Goal: Download file/media

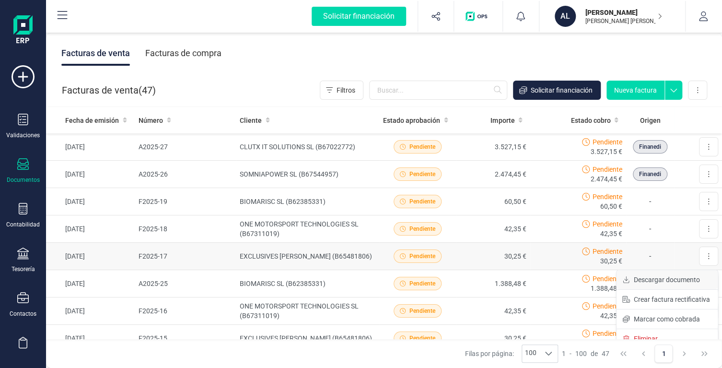
click at [660, 278] on span "Descargar documento" at bounding box center [667, 280] width 66 height 10
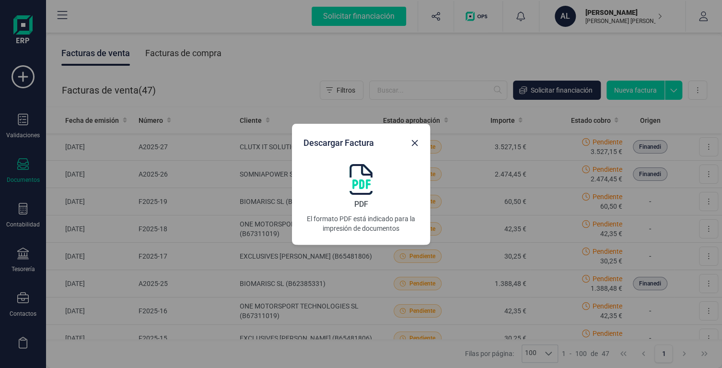
click at [357, 178] on img at bounding box center [360, 179] width 23 height 31
drag, startPoint x: 417, startPoint y: 145, endPoint x: 376, endPoint y: 153, distance: 41.5
click at [416, 145] on icon "Close" at bounding box center [415, 143] width 8 height 8
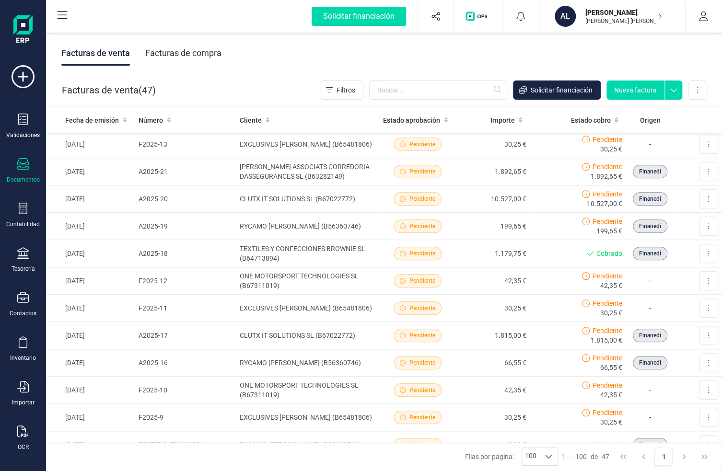
scroll to position [336, 0]
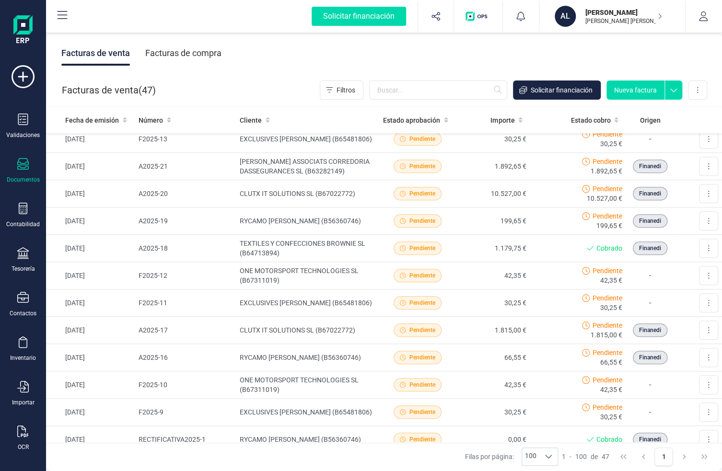
click at [115, 367] on div "Filas por página: 100 100 100 1 - 100 de 47 1" at bounding box center [384, 456] width 676 height 29
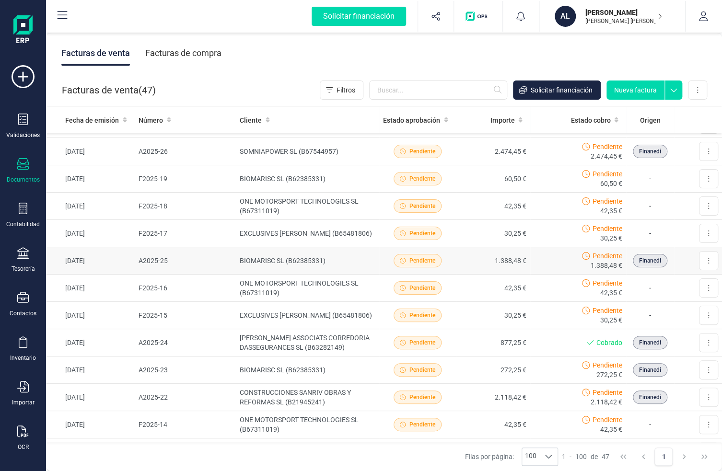
scroll to position [0, 0]
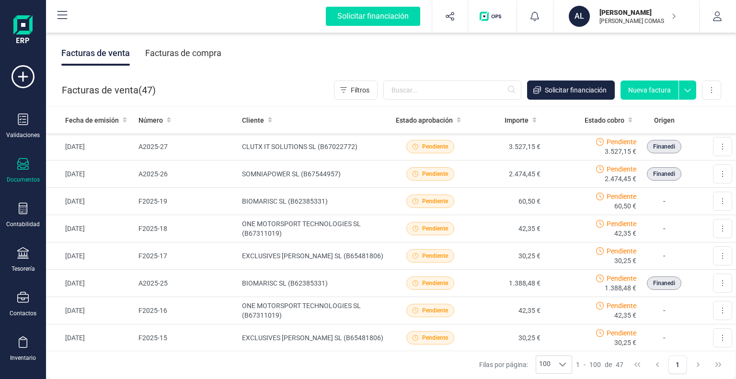
scroll to position [288, 0]
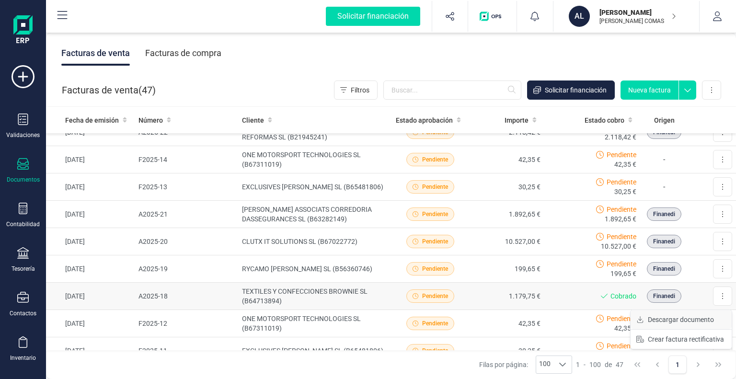
click at [689, 318] on span "Descargar documento" at bounding box center [681, 320] width 66 height 10
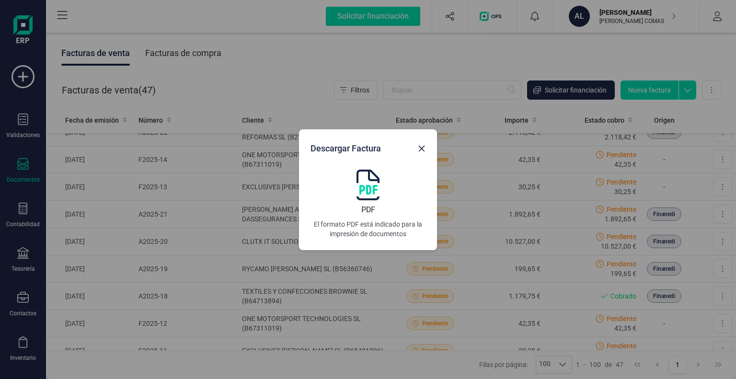
click at [366, 181] on img at bounding box center [368, 185] width 23 height 31
click at [529, 177] on div "Descargar Factura PDF El formato PDF está indicado para la impresión de documen…" at bounding box center [368, 189] width 736 height 379
drag, startPoint x: 419, startPoint y: 147, endPoint x: 425, endPoint y: 144, distance: 6.4
click at [419, 147] on icon "Close" at bounding box center [422, 149] width 8 height 8
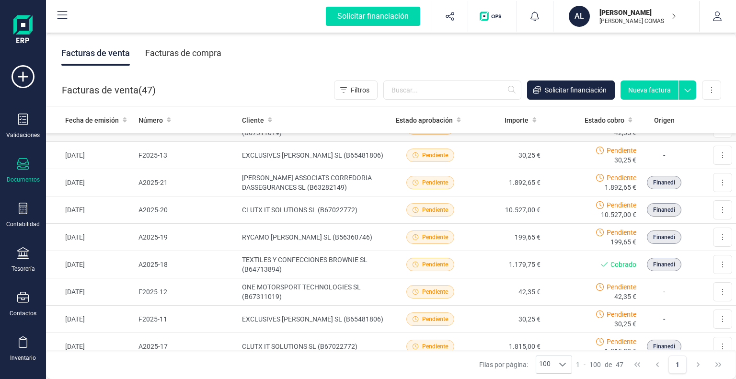
scroll to position [336, 0]
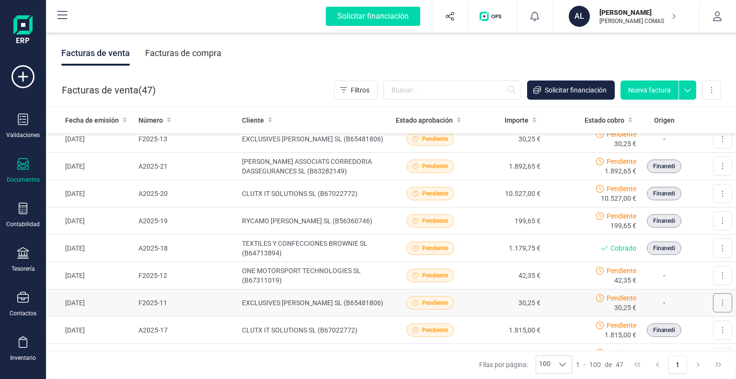
click at [722, 302] on icon at bounding box center [723, 303] width 2 height 8
click at [692, 322] on span "Descargar documento" at bounding box center [681, 327] width 66 height 10
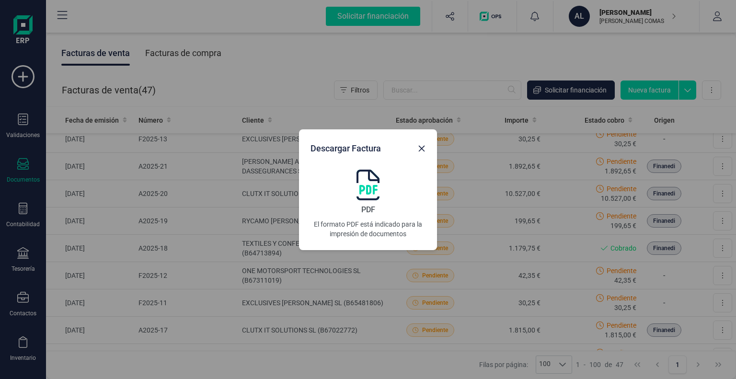
click at [362, 186] on img at bounding box center [368, 185] width 23 height 31
click at [421, 143] on button "Close" at bounding box center [421, 148] width 15 height 15
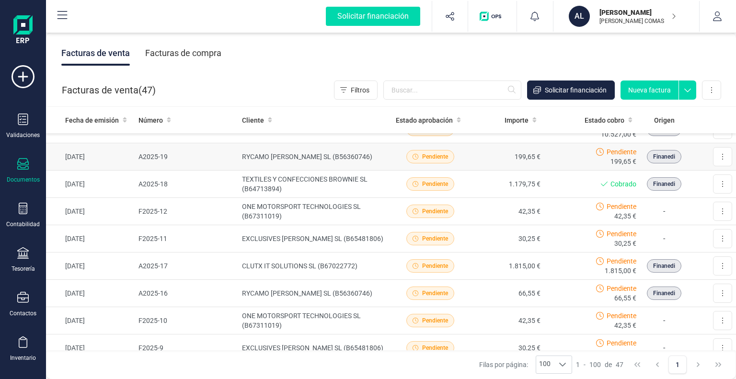
scroll to position [383, 0]
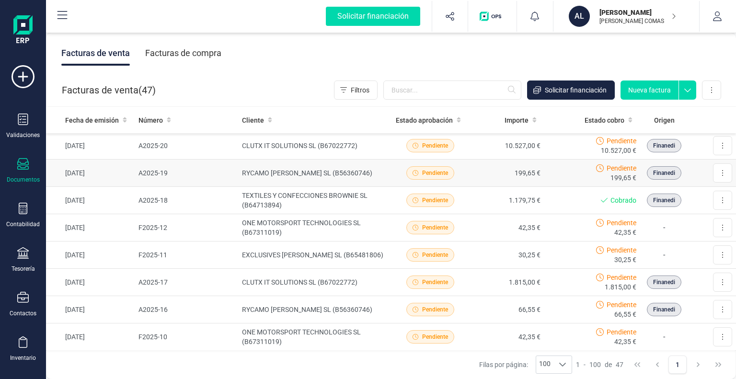
drag, startPoint x: 109, startPoint y: 312, endPoint x: 92, endPoint y: 173, distance: 139.6
click at [383, 82] on div at bounding box center [452, 90] width 138 height 19
click at [363, 92] on span "Filtros" at bounding box center [360, 90] width 19 height 10
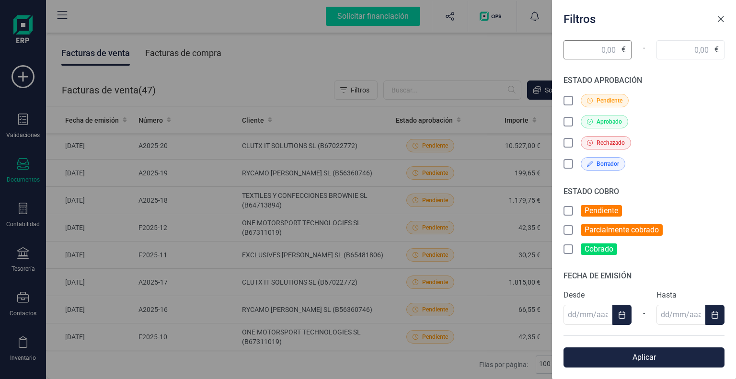
scroll to position [44, 0]
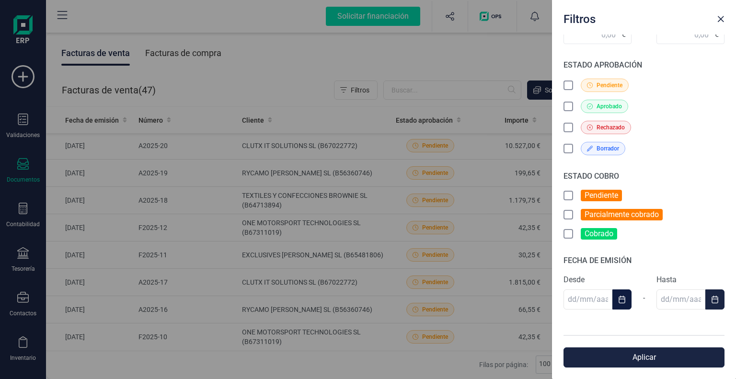
click at [620, 302] on button "Choose Date" at bounding box center [622, 300] width 19 height 20
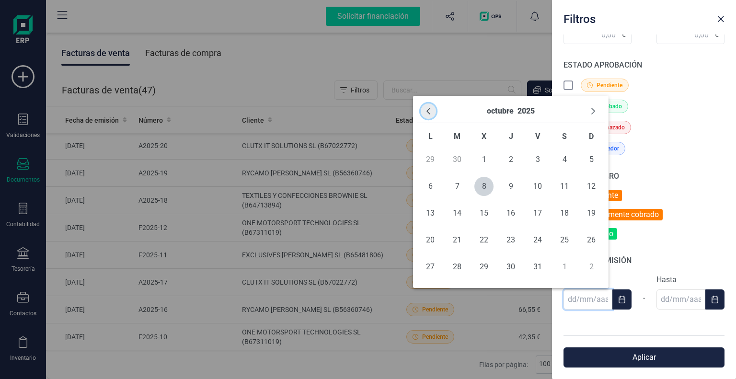
click at [431, 113] on icon "Previous Month" at bounding box center [429, 111] width 8 height 8
click at [427, 109] on icon "Previous Month" at bounding box center [429, 111] width 8 height 8
click at [456, 156] on span "1" at bounding box center [457, 159] width 19 height 19
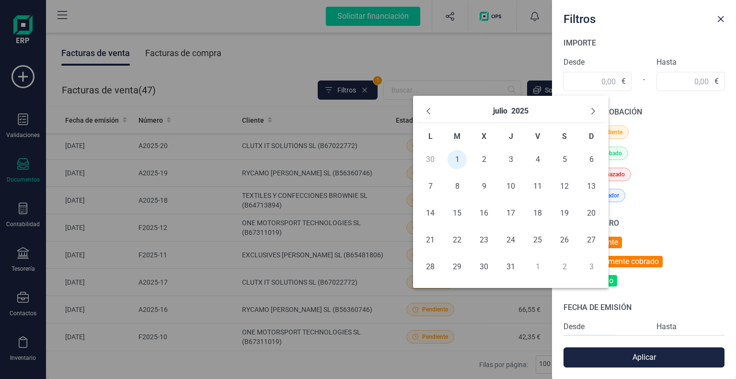
type input "[DATE]"
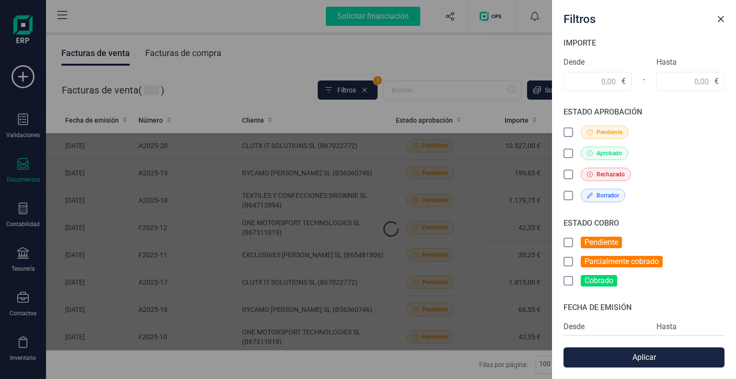
scroll to position [91, 0]
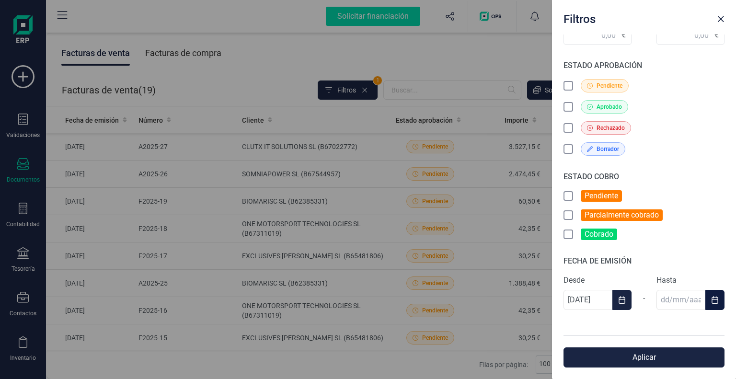
click at [706, 296] on button "Choose Date" at bounding box center [715, 300] width 19 height 20
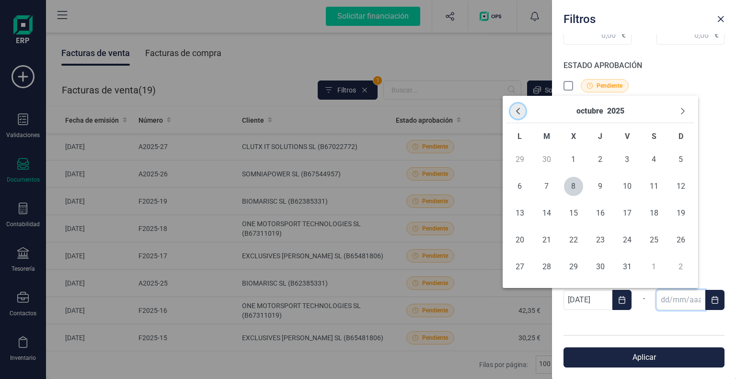
click at [518, 111] on icon "Previous Month" at bounding box center [518, 111] width 8 height 8
click at [547, 269] on span "30" at bounding box center [546, 266] width 19 height 19
type input "[DATE]"
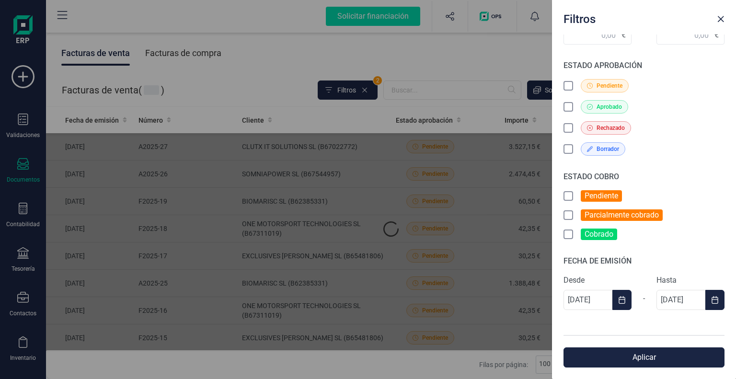
scroll to position [107, 0]
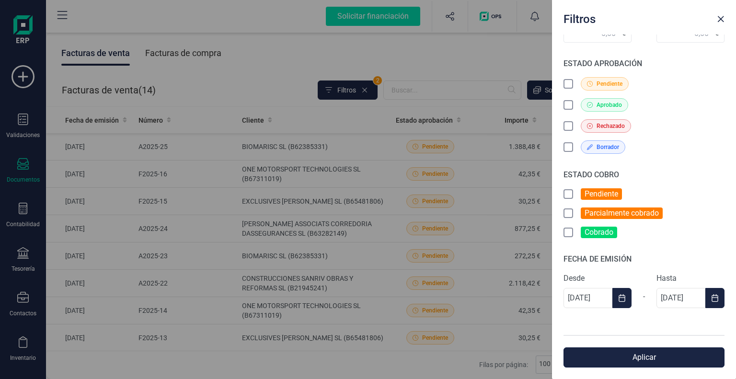
click at [631, 354] on button "Aplicar" at bounding box center [644, 358] width 161 height 20
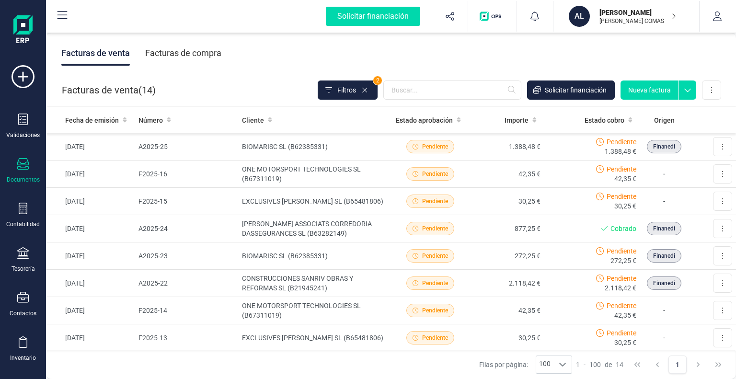
click at [240, 71] on div "Facturas de venta Facturas de compra" at bounding box center [391, 53] width 690 height 40
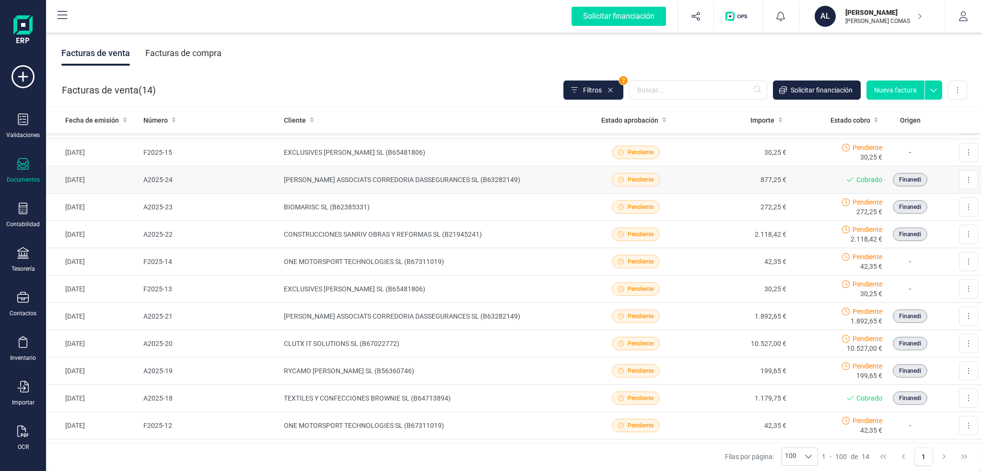
scroll to position [0, 0]
